Goal: Navigation & Orientation: Find specific page/section

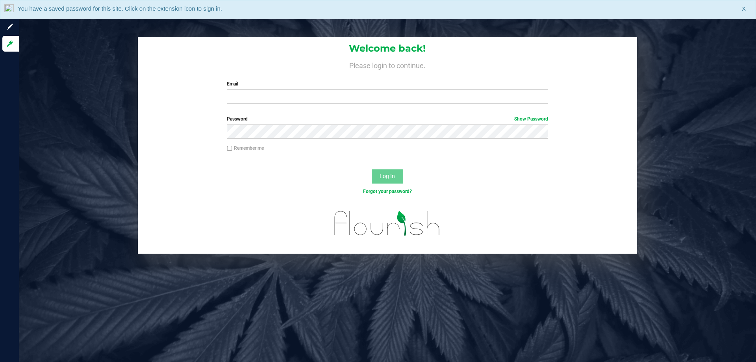
click at [381, 105] on div "Welcome back! Please login to continue. Email Required Please format your email…" at bounding box center [388, 73] width 500 height 73
click at [380, 100] on input "Email" at bounding box center [387, 96] width 321 height 14
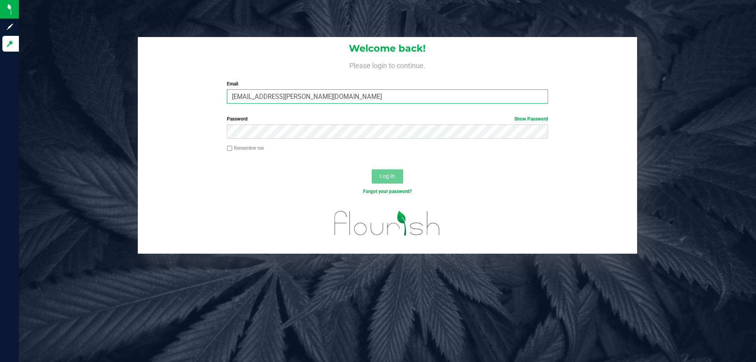
type input "[EMAIL_ADDRESS][PERSON_NAME][DOMAIN_NAME]"
click at [372, 169] on button "Log In" at bounding box center [388, 176] width 32 height 14
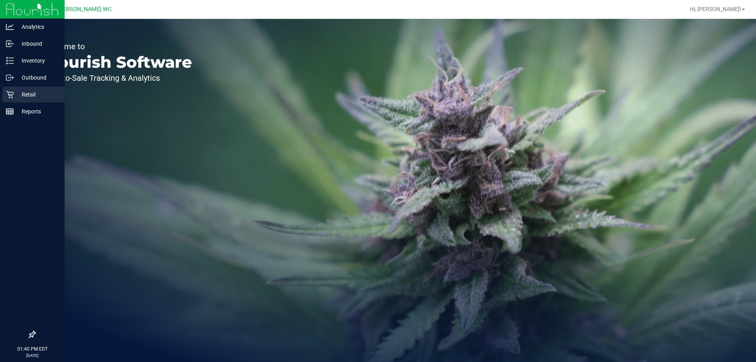
click at [18, 100] on div "Retail" at bounding box center [33, 95] width 62 height 16
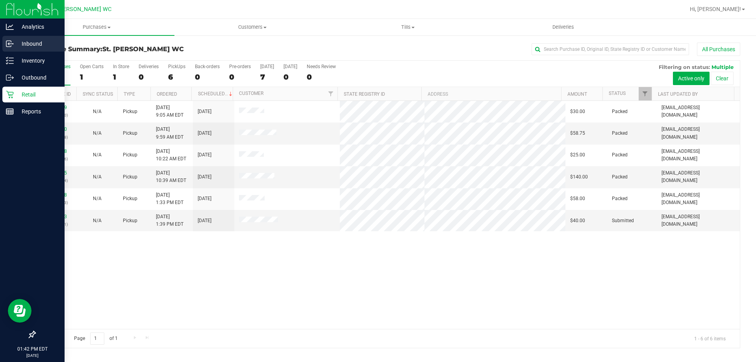
click at [36, 43] on p "Inbound" at bounding box center [37, 43] width 47 height 9
